Goal: Check status: Check status

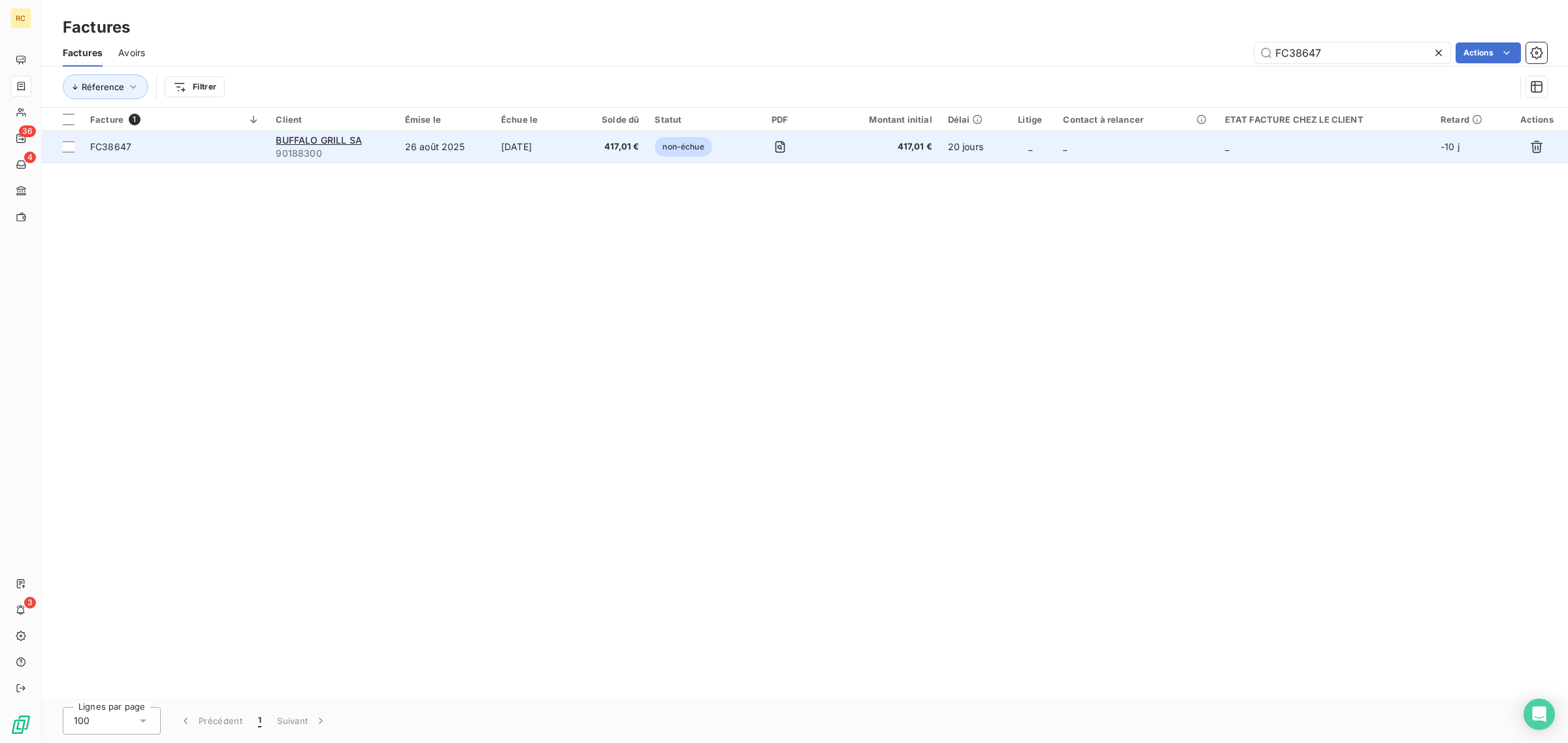
type input "FC38647"
click at [203, 152] on span "FC38647" at bounding box center [174, 146] width 170 height 13
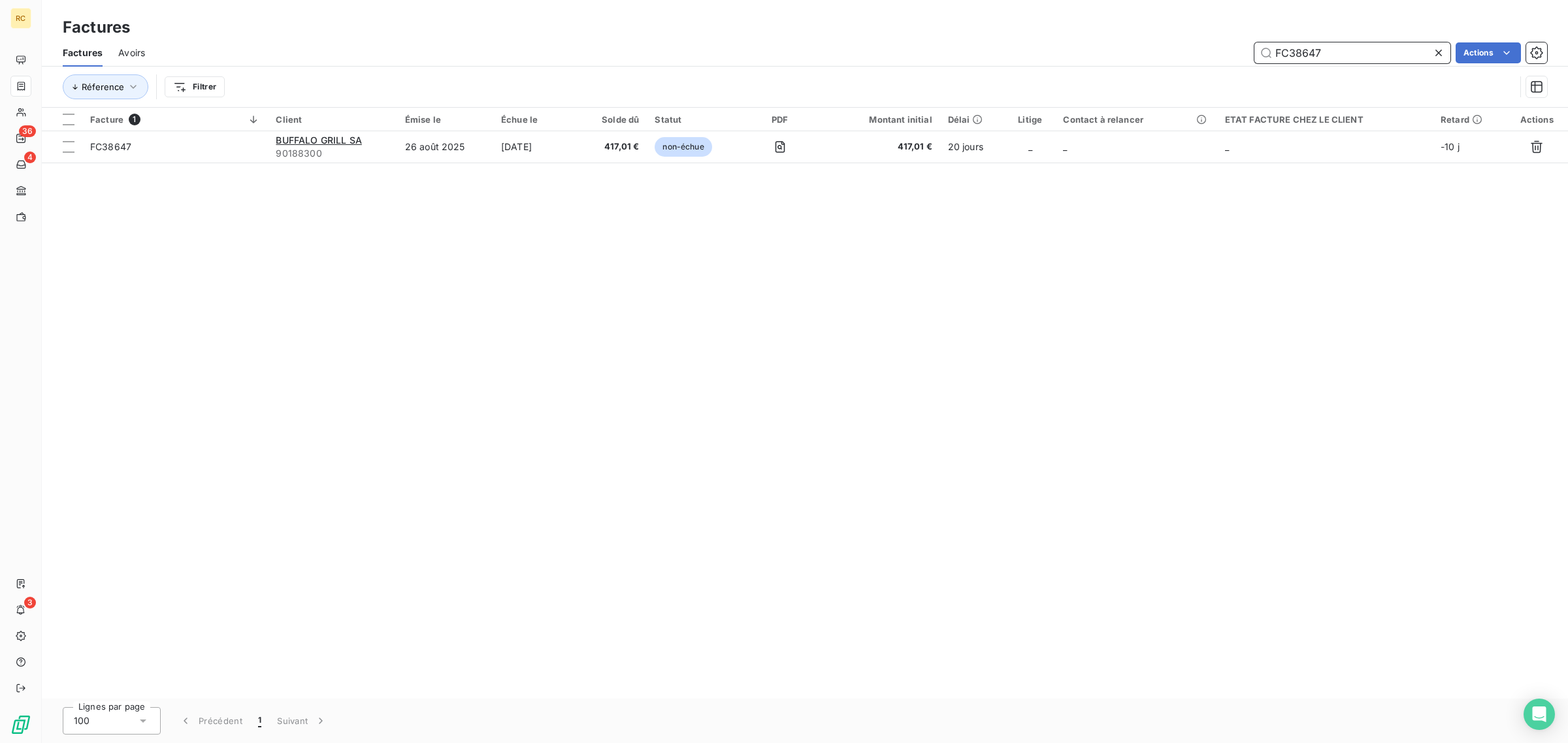
drag, startPoint x: 1327, startPoint y: 54, endPoint x: 1278, endPoint y: 51, distance: 49.1
click at [1278, 51] on input "FC38647" at bounding box center [1352, 53] width 196 height 21
drag, startPoint x: 1278, startPoint y: 51, endPoint x: 1367, endPoint y: 43, distance: 89.4
click at [1367, 43] on input "FC38647" at bounding box center [1352, 53] width 196 height 21
drag, startPoint x: 1349, startPoint y: 50, endPoint x: 1298, endPoint y: 56, distance: 51.4
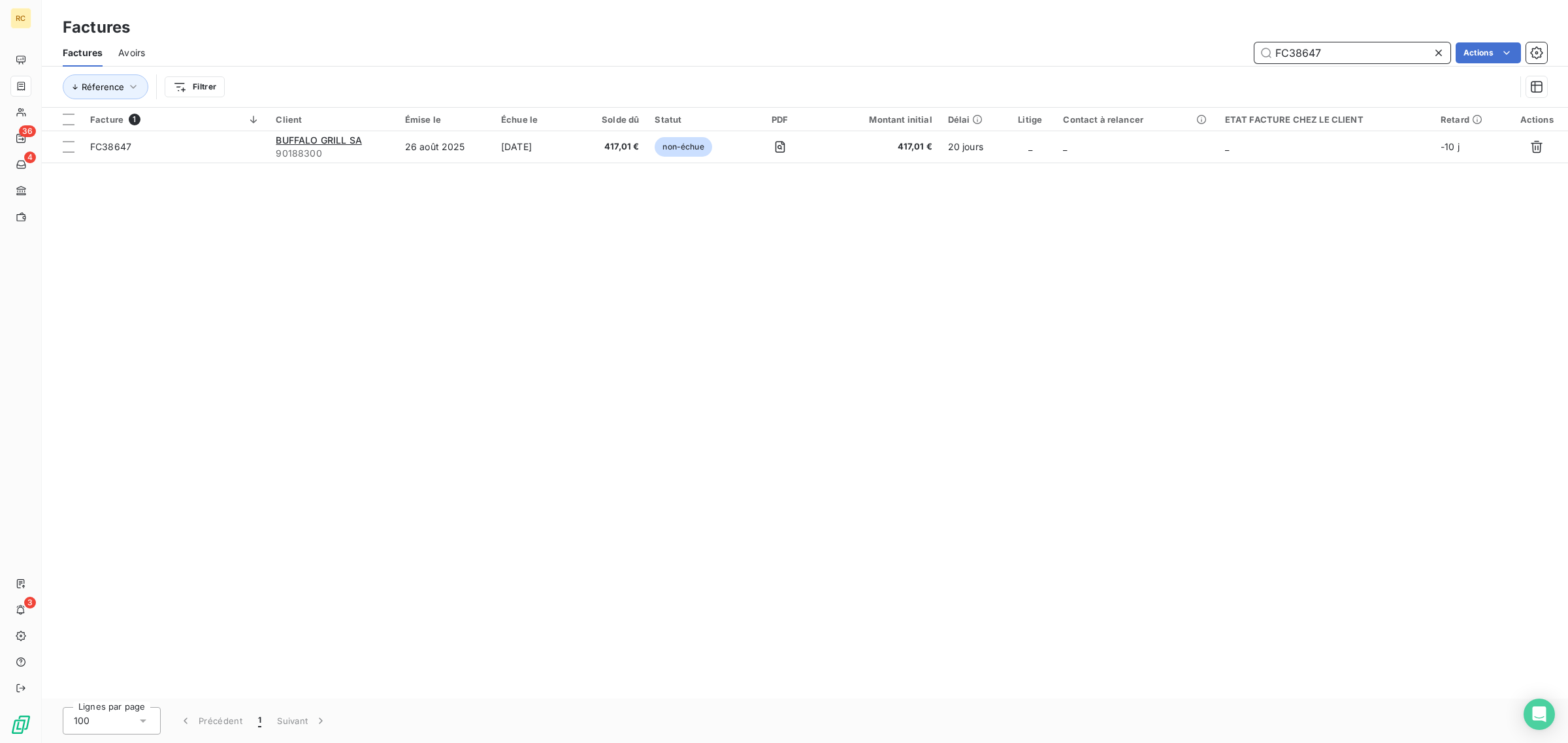
click at [1262, 50] on input "FC38647" at bounding box center [1352, 53] width 196 height 21
paste input "286"
type input "FC38286"
click at [1442, 50] on icon at bounding box center [1439, 53] width 13 height 13
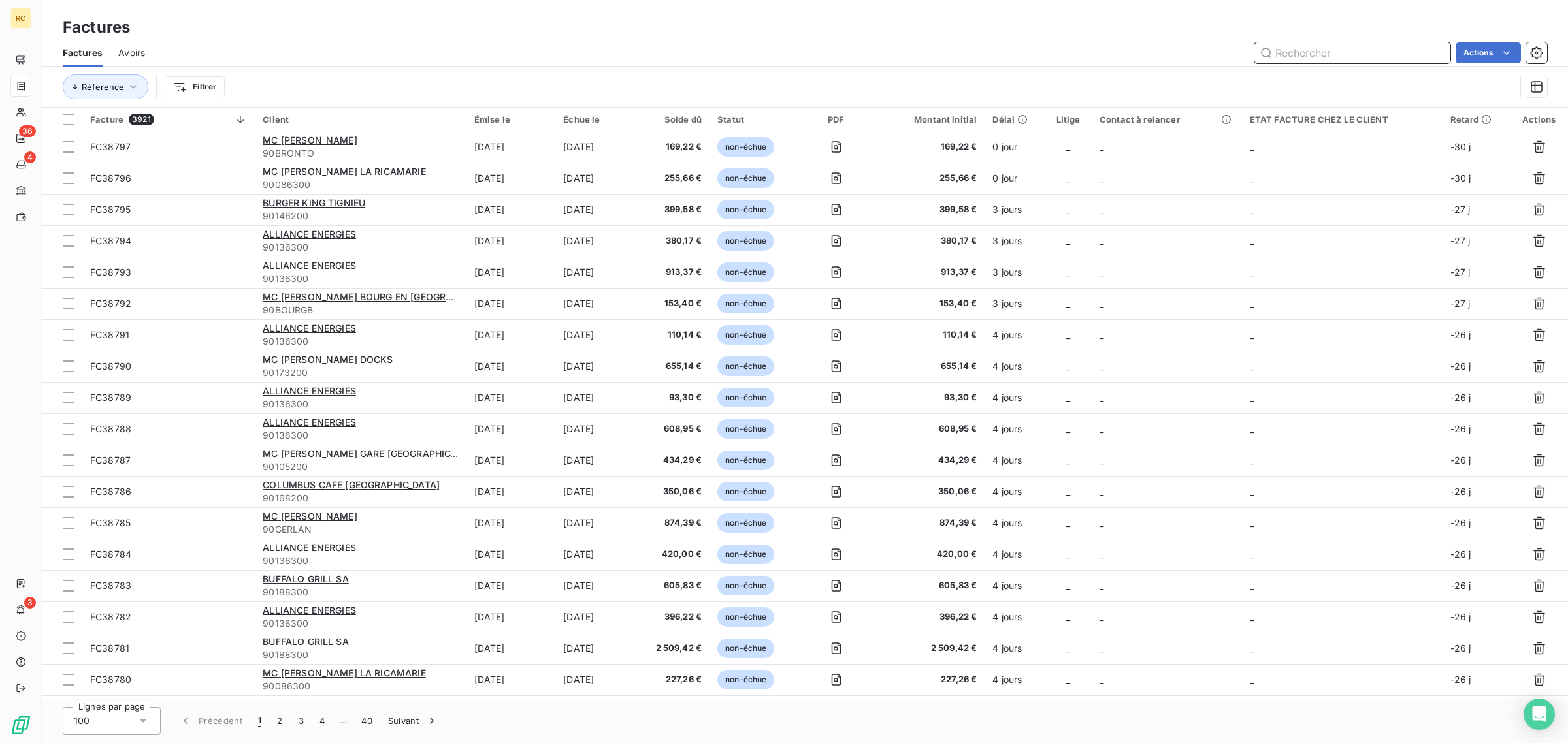
paste input "FC38647"
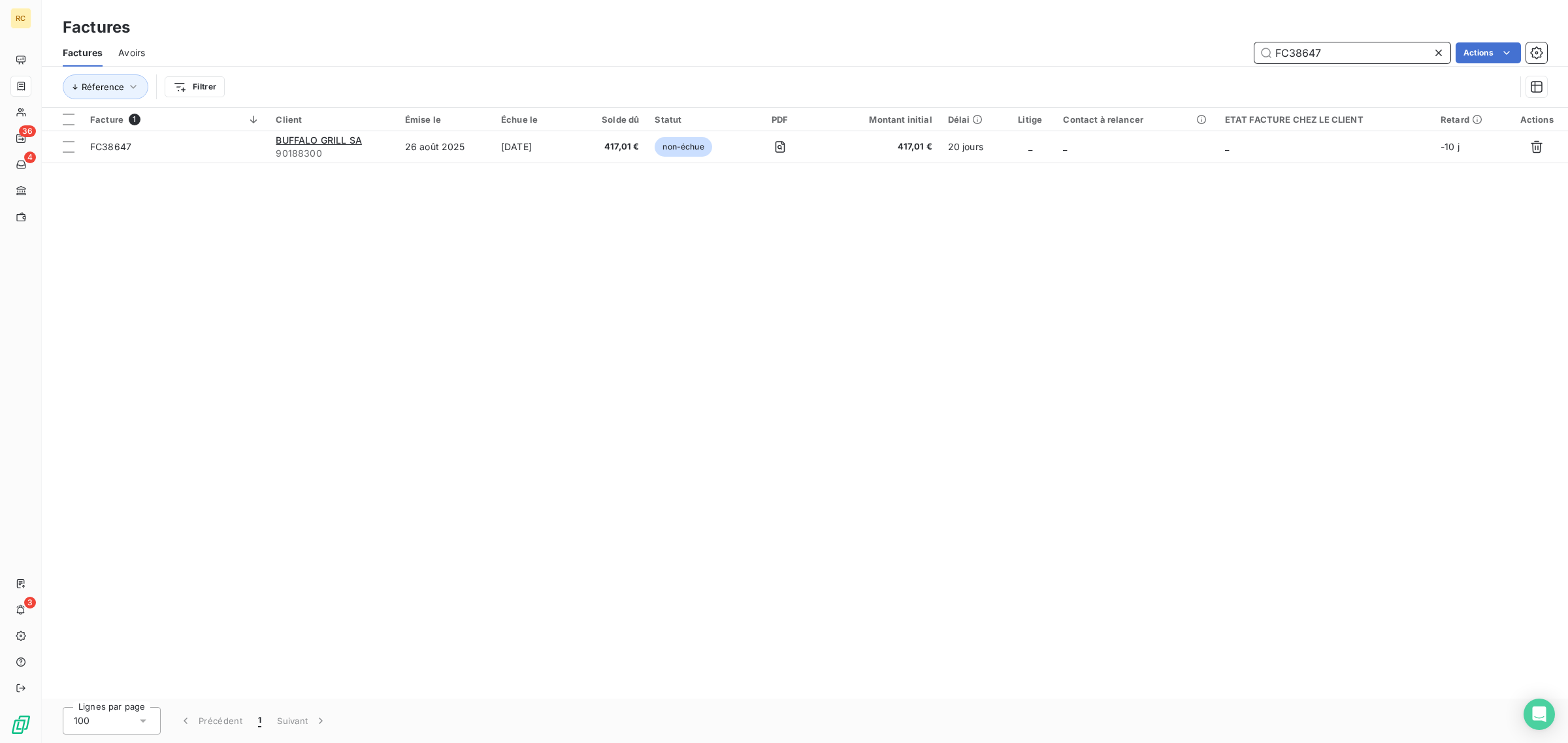
type input "FC38647"
click at [556, 266] on div "Facture 1 Client Émise le Échue le Solde dû Statut PDF Montant initial Délai Li…" at bounding box center [805, 403] width 1526 height 591
